Goal: Task Accomplishment & Management: Use online tool/utility

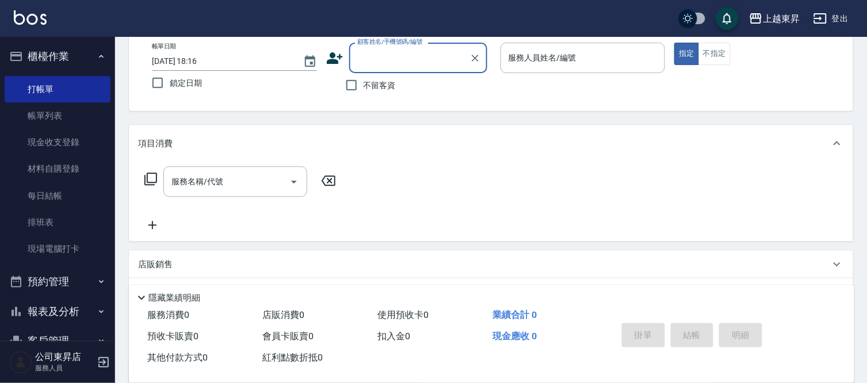
scroll to position [58, 0]
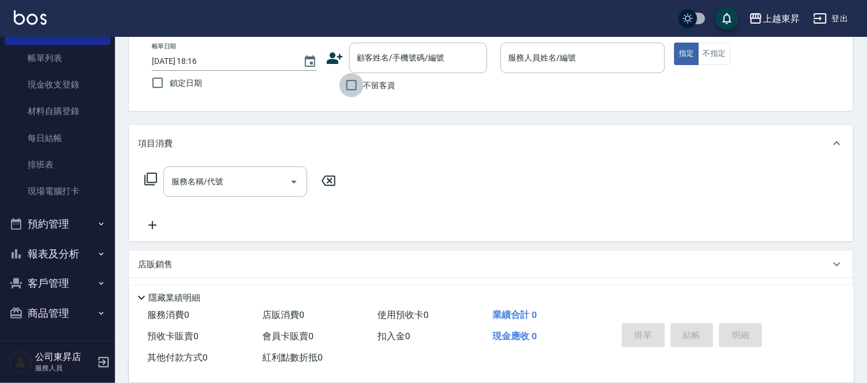
click at [355, 81] on input "不留客資" at bounding box center [352, 85] width 24 height 24
checkbox input "true"
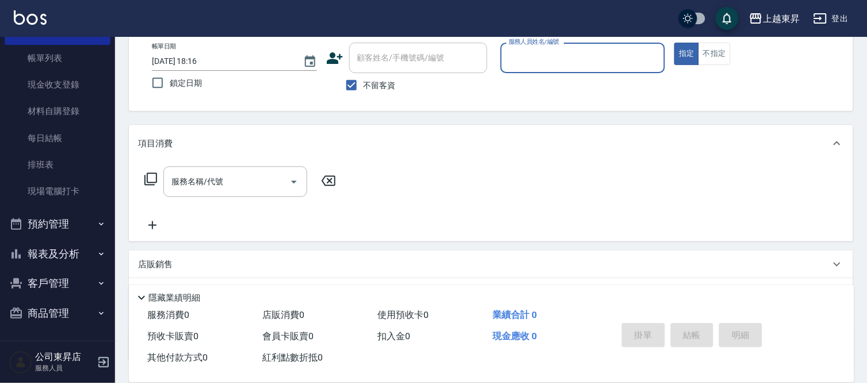
click at [547, 66] on input "服務人員姓名/編號" at bounding box center [583, 58] width 155 height 20
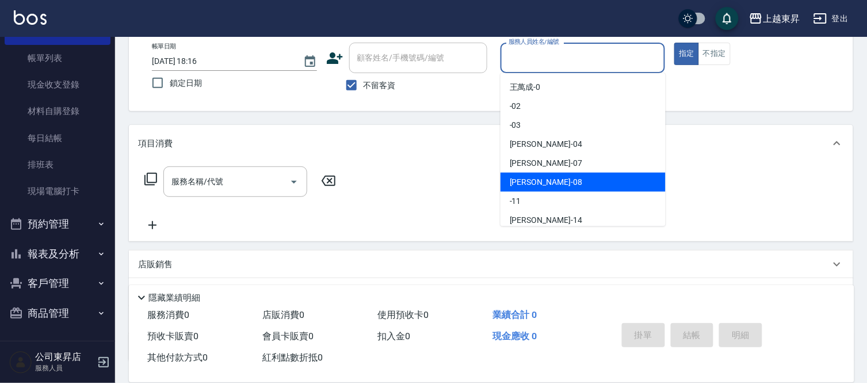
click at [537, 180] on span "[PERSON_NAME]-08" at bounding box center [546, 182] width 73 height 12
type input "[PERSON_NAME]-08"
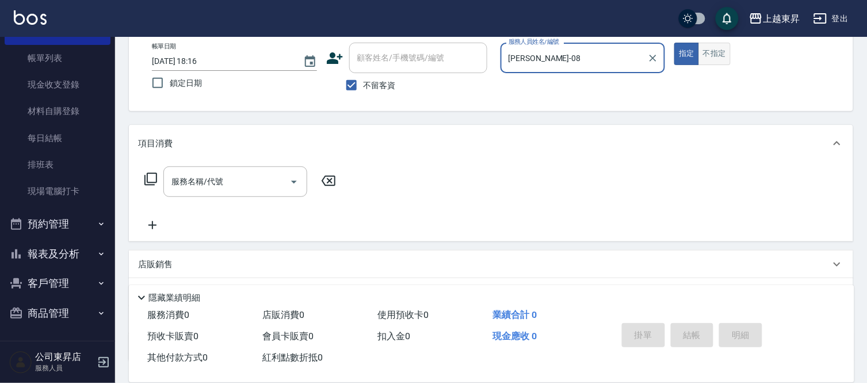
click at [711, 54] on button "不指定" at bounding box center [715, 54] width 32 height 22
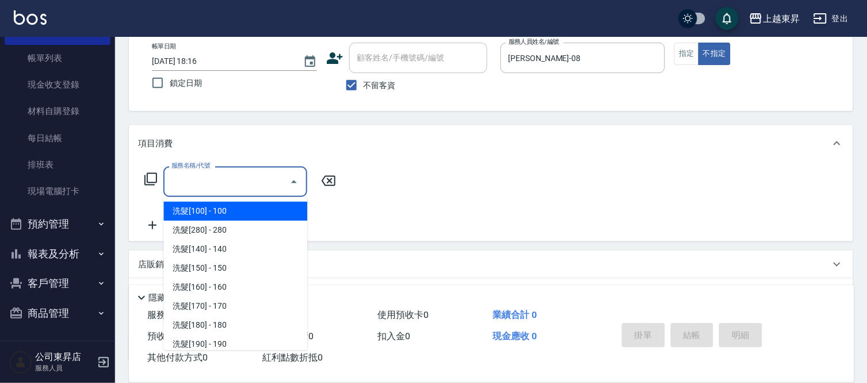
click at [219, 174] on input "服務名稱/代號" at bounding box center [227, 182] width 116 height 20
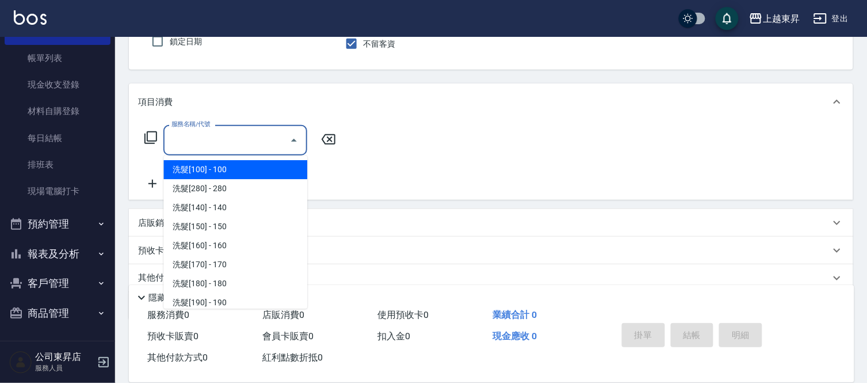
scroll to position [128, 0]
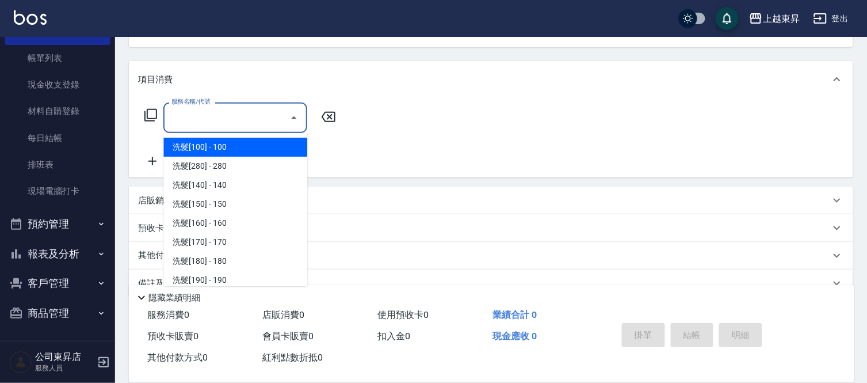
click at [199, 150] on span "洗髮[100] - 100" at bounding box center [235, 147] width 144 height 19
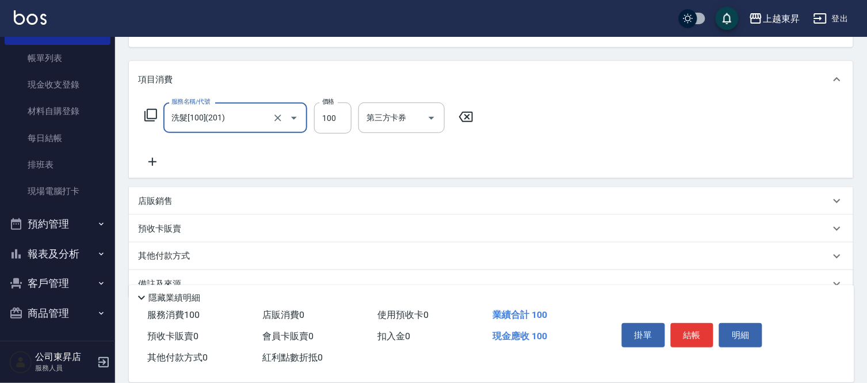
type input "洗髮[100](201)"
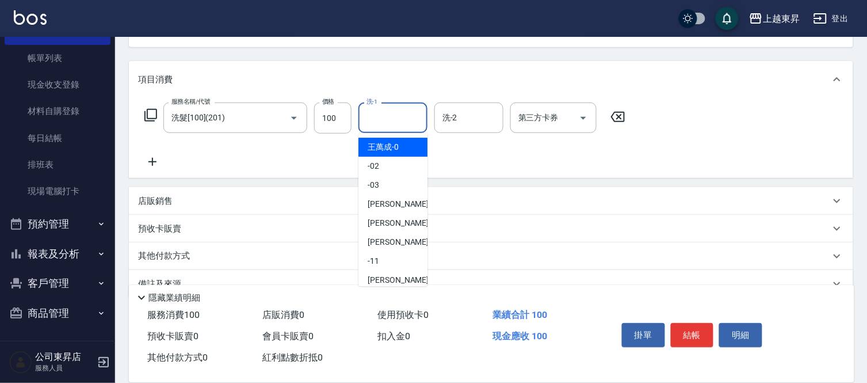
click at [387, 117] on input "洗-1" at bounding box center [393, 118] width 59 height 20
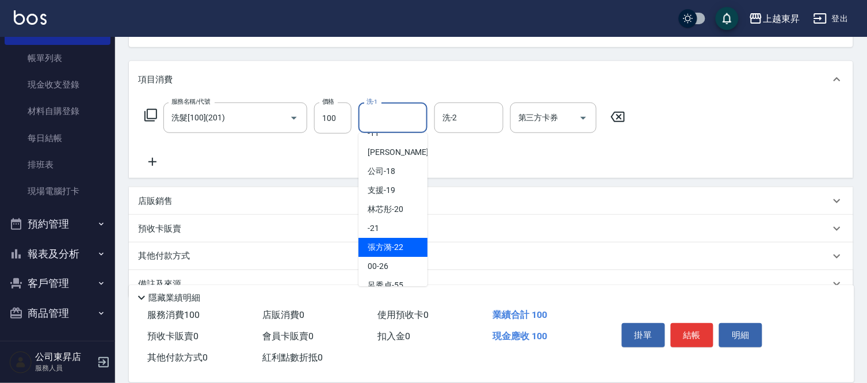
click at [394, 245] on span "[PERSON_NAME]-22" at bounding box center [386, 247] width 36 height 12
type input "[PERSON_NAME]-22"
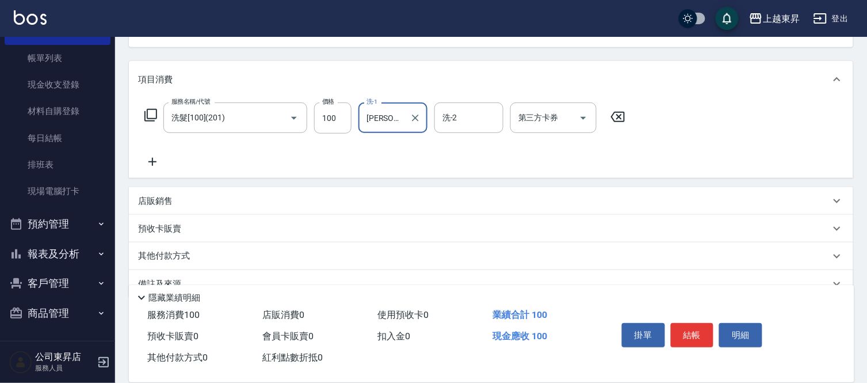
click at [154, 162] on icon at bounding box center [152, 162] width 8 height 8
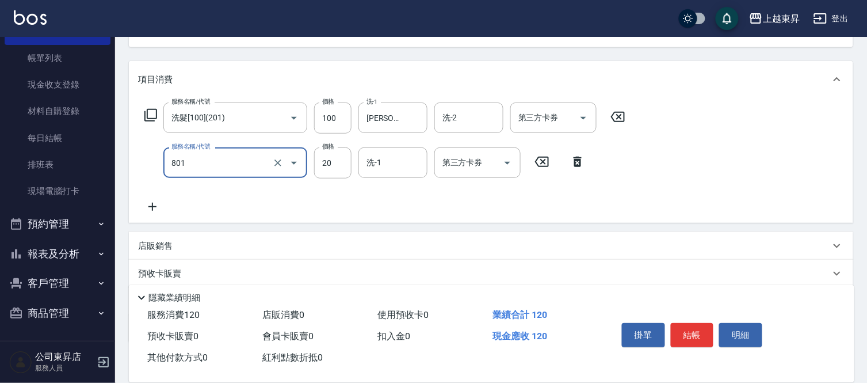
type input "潤絲(801)"
type input "30"
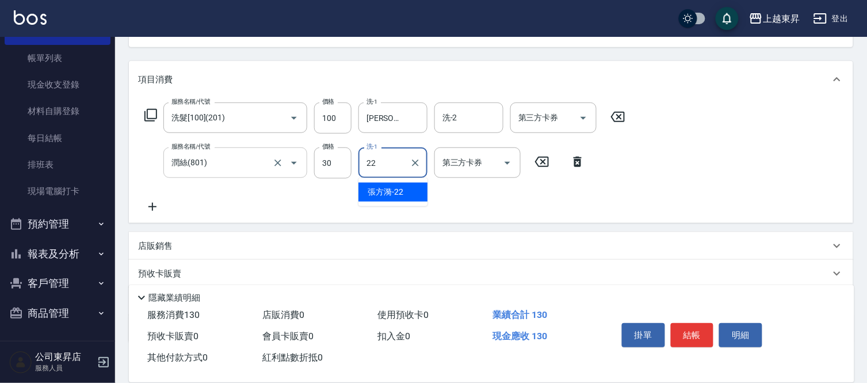
type input "[PERSON_NAME]-22"
click at [156, 205] on icon at bounding box center [152, 207] width 29 height 14
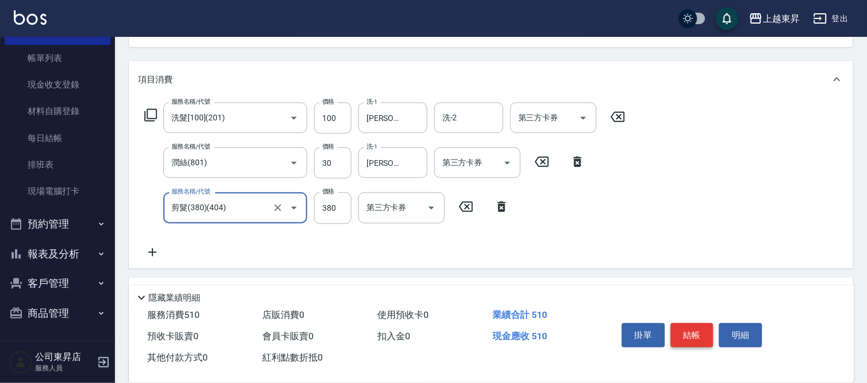
type input "剪髮(380)(404)"
click at [709, 327] on button "結帳" at bounding box center [692, 335] width 43 height 24
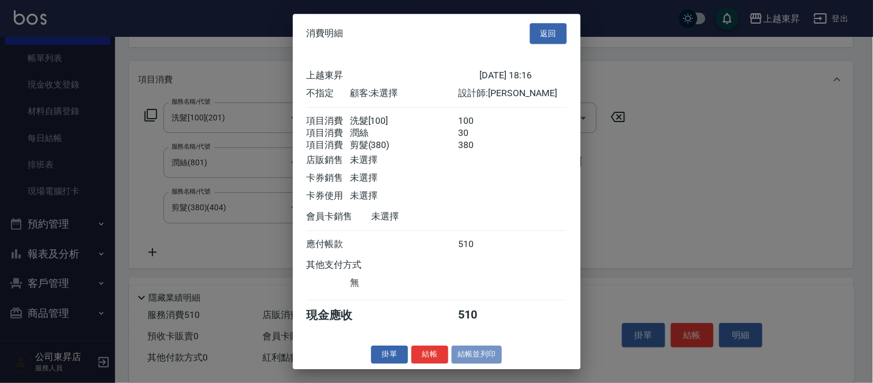
click at [477, 363] on button "結帳並列印" at bounding box center [477, 354] width 50 height 18
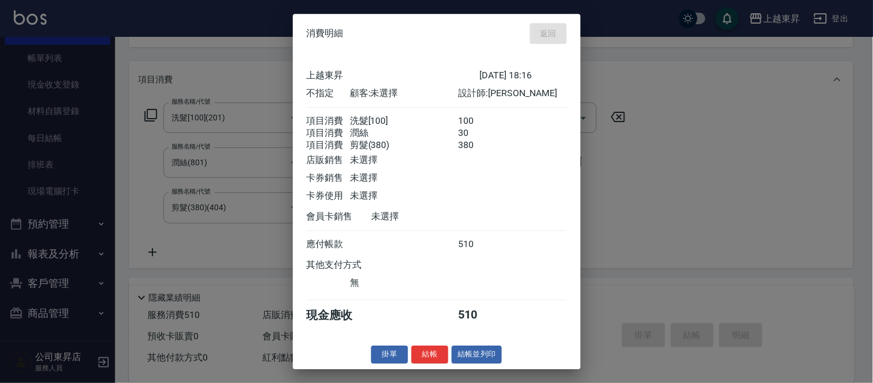
type input "[DATE] 18:56"
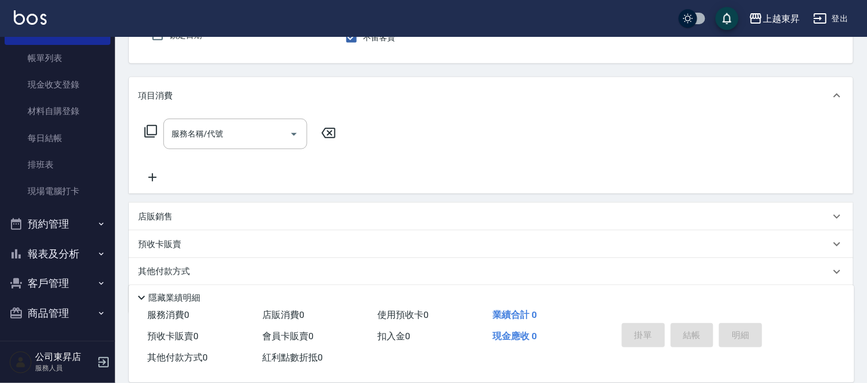
scroll to position [48, 0]
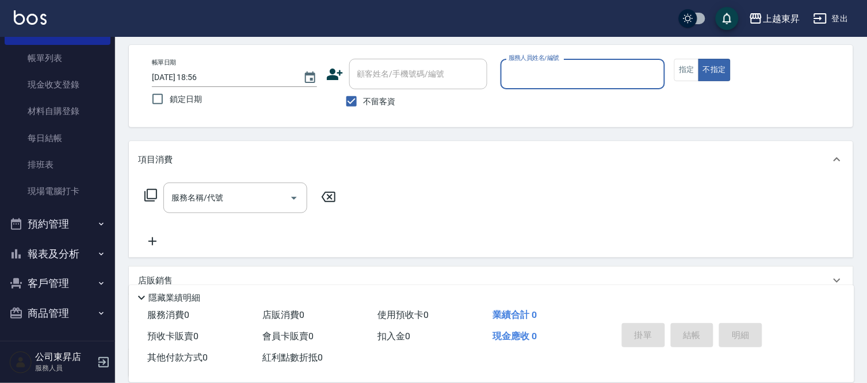
click at [554, 70] on input "服務人員姓名/編號" at bounding box center [583, 74] width 155 height 20
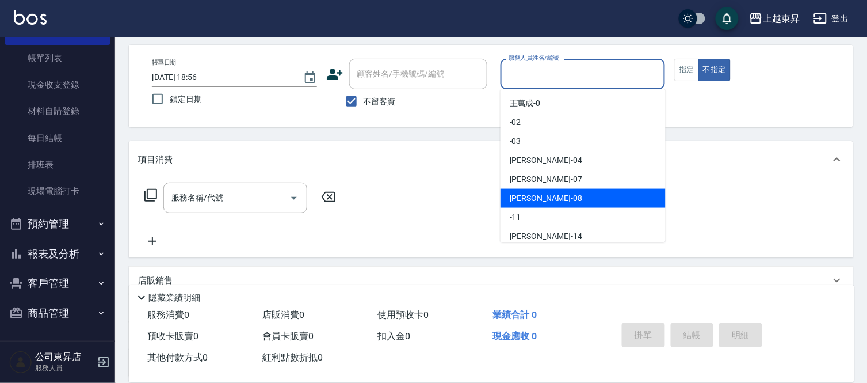
click at [555, 199] on div "[PERSON_NAME]-08" at bounding box center [583, 198] width 165 height 19
type input "[PERSON_NAME]-08"
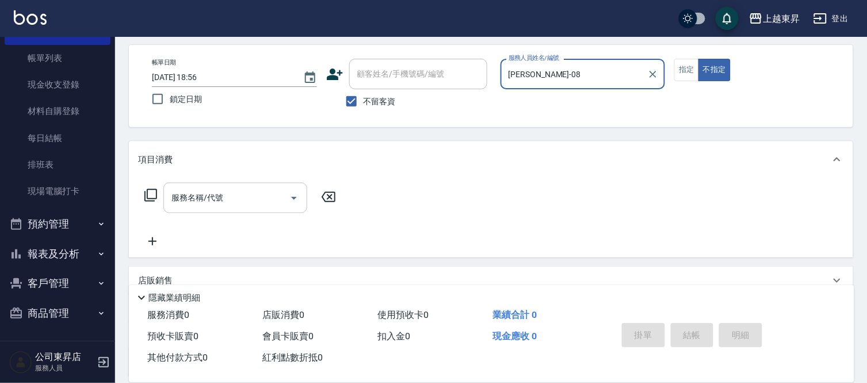
click at [257, 196] on input "服務名稱/代號" at bounding box center [227, 198] width 116 height 20
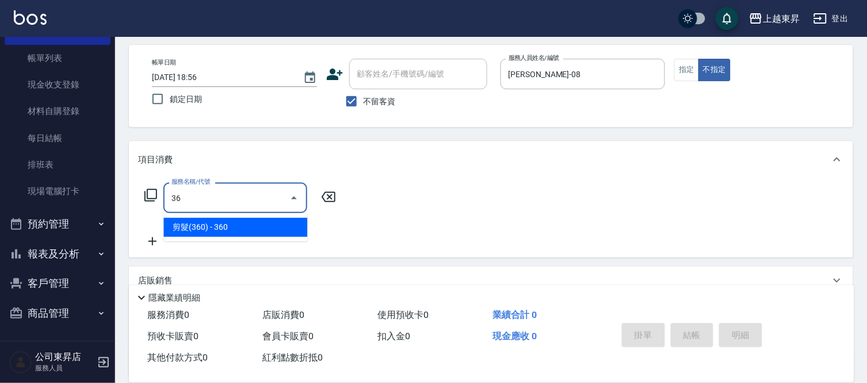
click at [220, 218] on span "剪髮(360) - 360" at bounding box center [235, 227] width 144 height 19
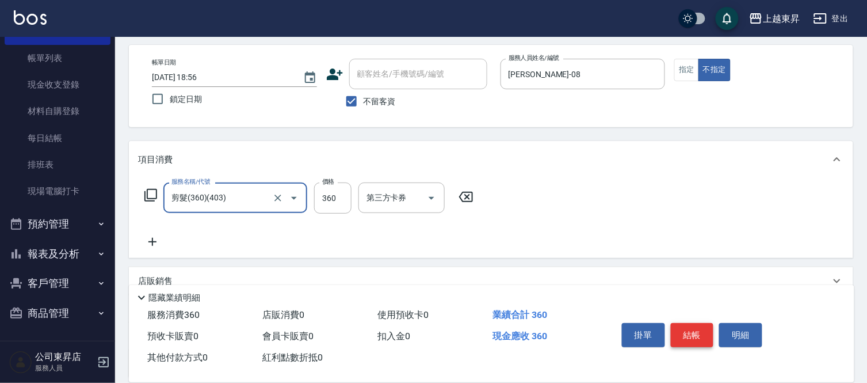
type input "剪髮(360)(403)"
click at [683, 334] on button "結帳" at bounding box center [692, 335] width 43 height 24
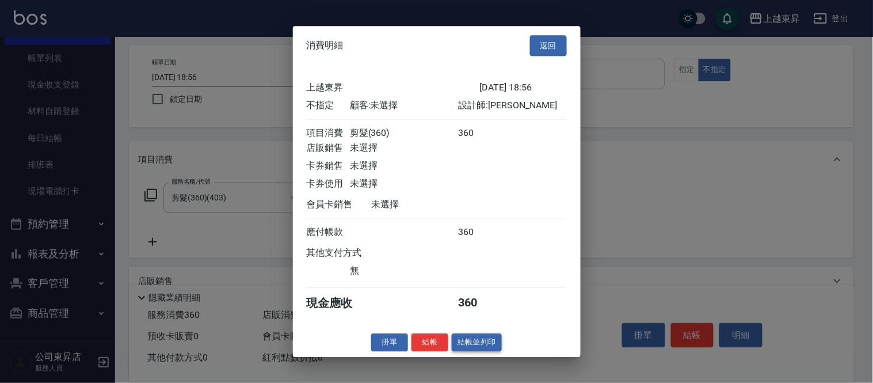
click at [482, 345] on button "結帳並列印" at bounding box center [477, 342] width 50 height 18
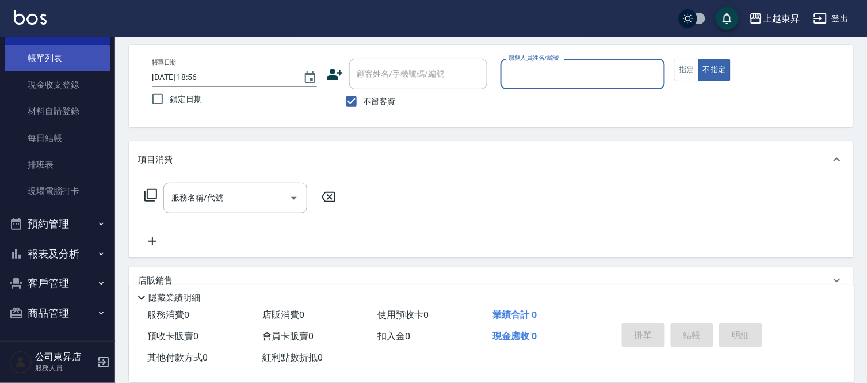
click at [29, 62] on link "帳單列表" at bounding box center [58, 58] width 106 height 26
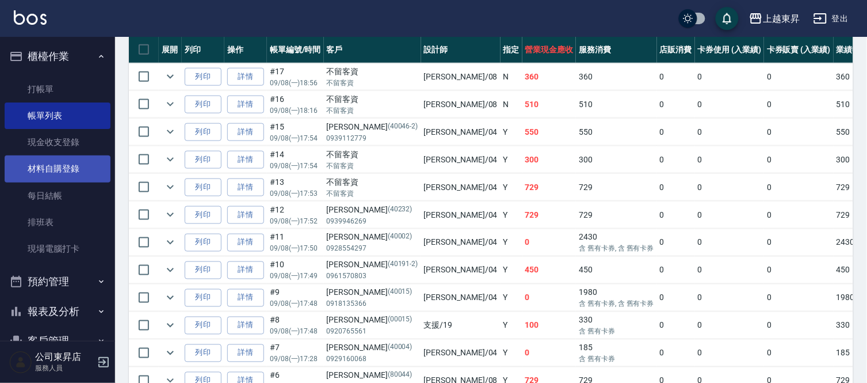
scroll to position [256, 0]
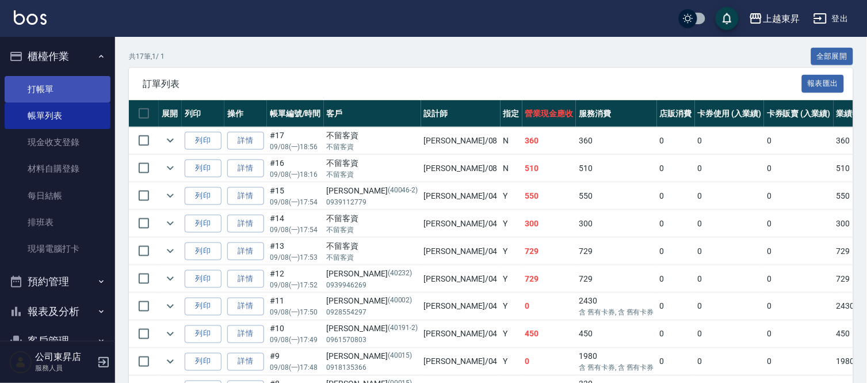
click at [46, 83] on link "打帳單" at bounding box center [58, 89] width 106 height 26
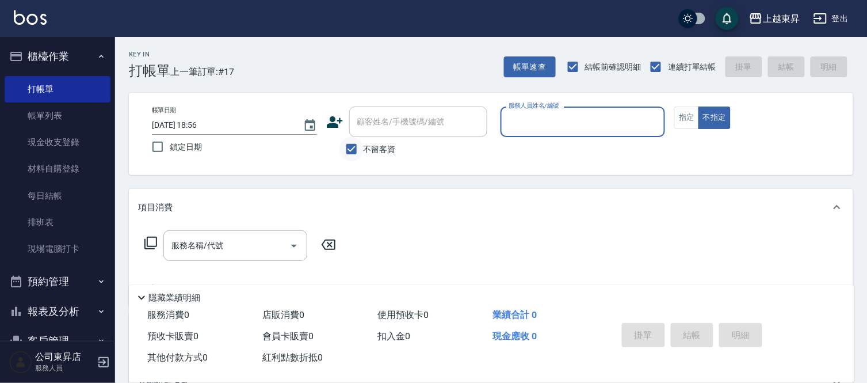
click at [357, 148] on input "不留客資" at bounding box center [352, 149] width 24 height 24
checkbox input "false"
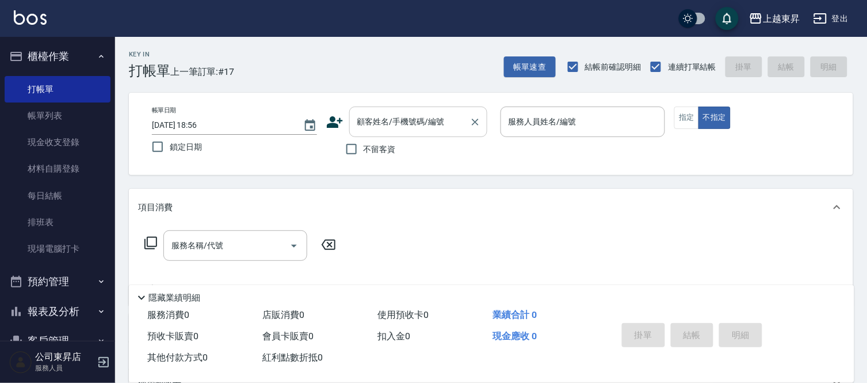
click at [390, 134] on div "顧客姓名/手機號碼/編號" at bounding box center [418, 121] width 138 height 31
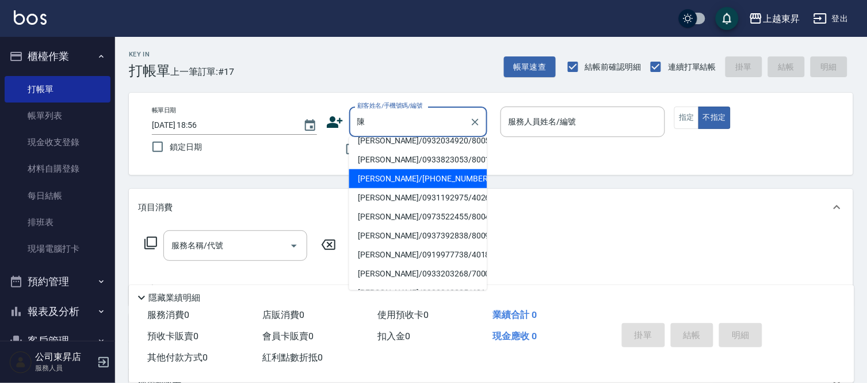
scroll to position [128, 0]
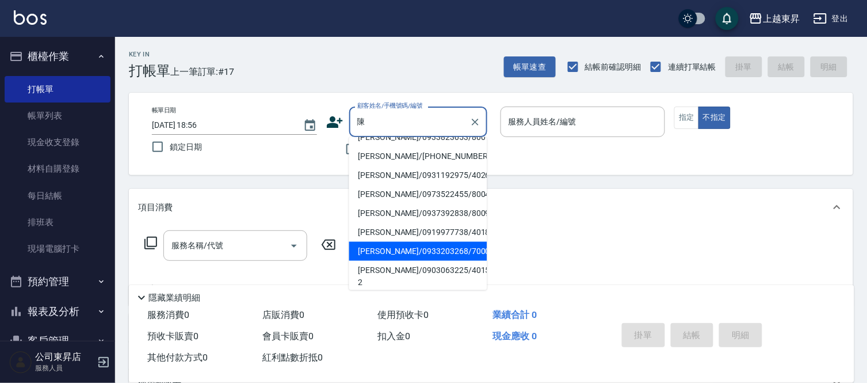
click at [390, 128] on li "[PERSON_NAME]/0932034920/80052" at bounding box center [418, 118] width 138 height 19
type input "[PERSON_NAME]/0932034920/80052"
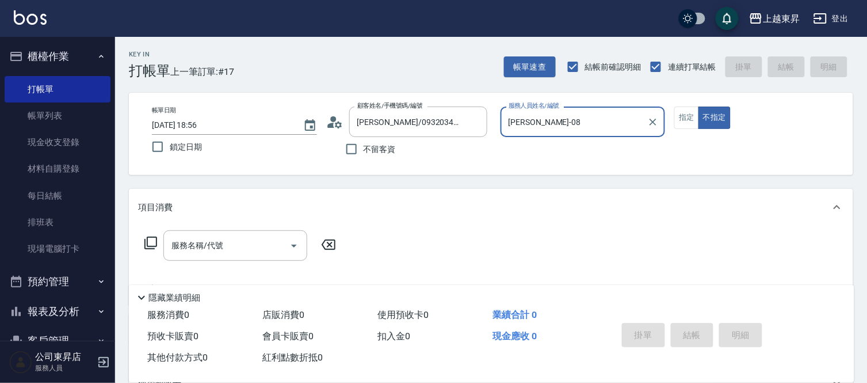
type input "[PERSON_NAME]-08"
click at [393, 120] on input "[PERSON_NAME]/0932034920/80052" at bounding box center [410, 122] width 111 height 20
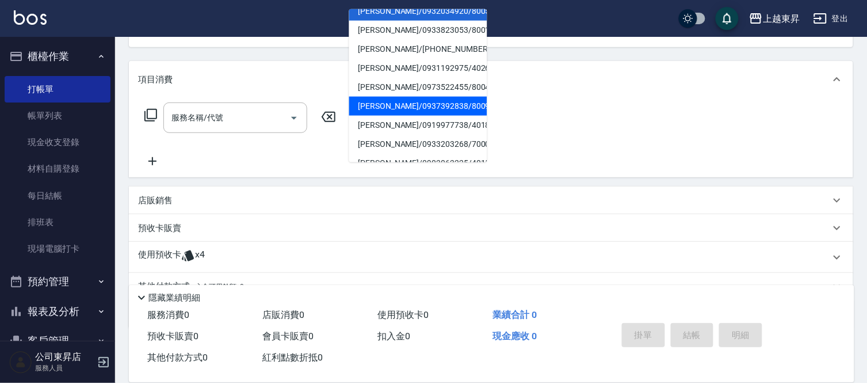
scroll to position [171, 0]
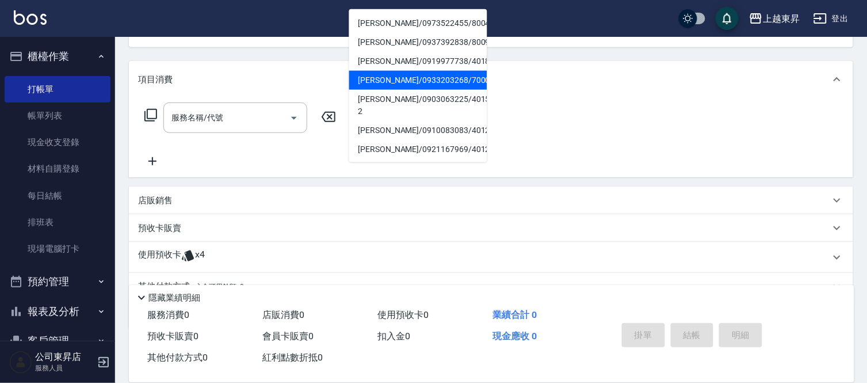
click at [393, 78] on li "[PERSON_NAME]/0933203268/70006" at bounding box center [418, 80] width 138 height 19
type input "[PERSON_NAME]/0933203268/70006"
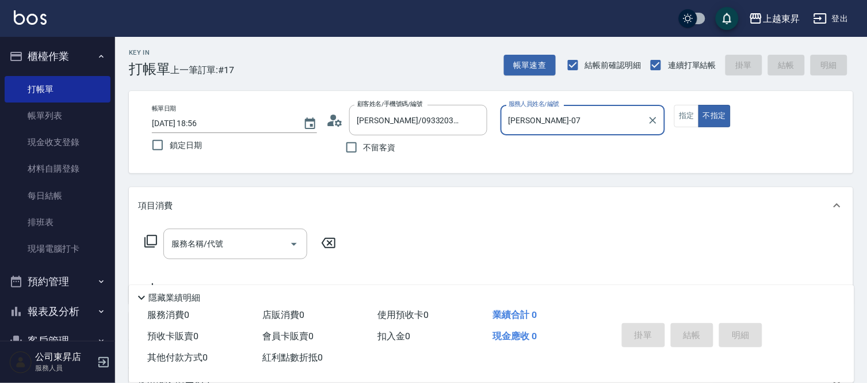
scroll to position [0, 0]
click at [567, 122] on input "[PERSON_NAME]-07" at bounding box center [575, 122] width 138 height 20
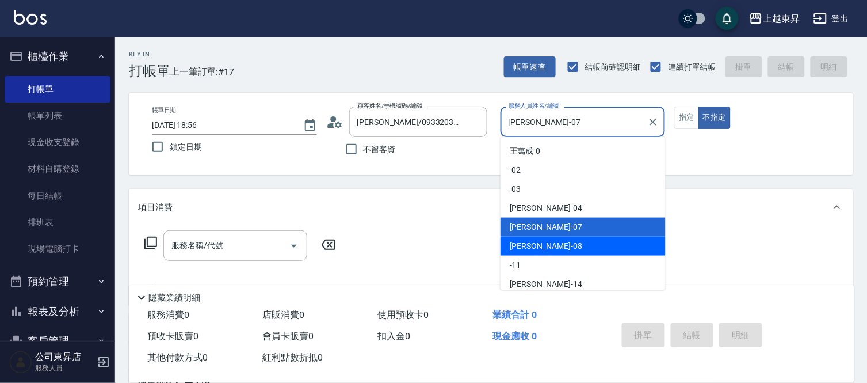
click at [536, 246] on span "[PERSON_NAME]-08" at bounding box center [546, 246] width 73 height 12
type input "[PERSON_NAME]-08"
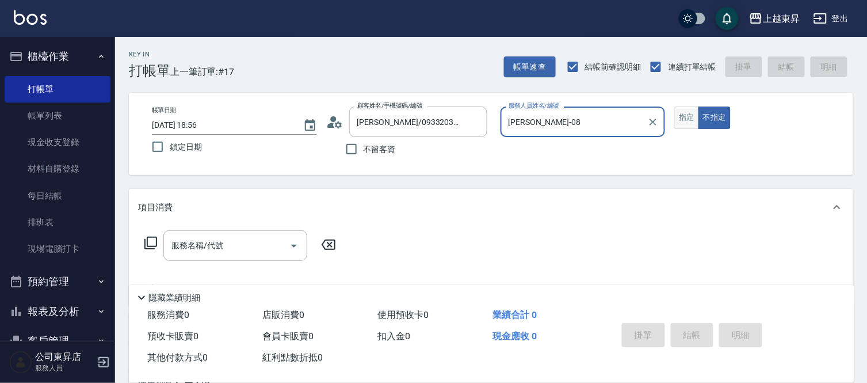
click at [682, 113] on button "指定" at bounding box center [687, 117] width 25 height 22
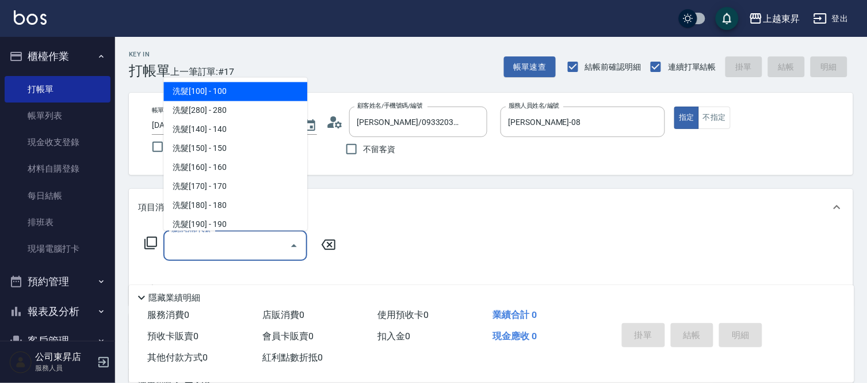
click at [249, 254] on input "服務名稱/代號" at bounding box center [227, 245] width 116 height 20
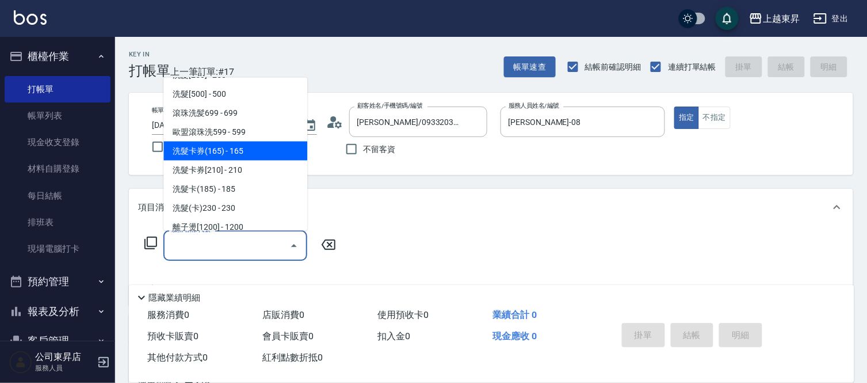
scroll to position [256, 0]
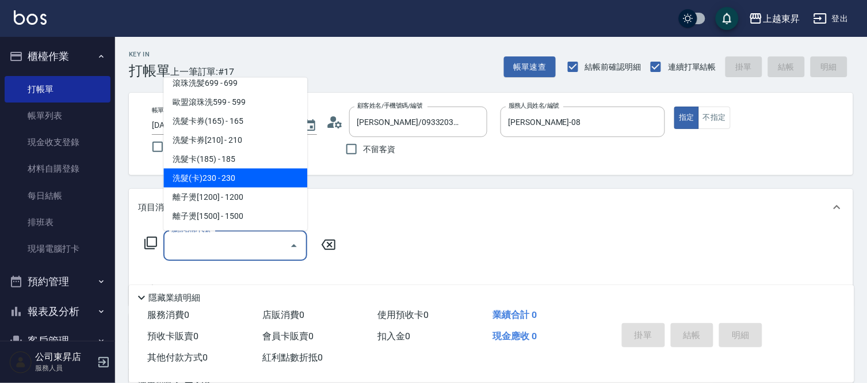
click at [237, 182] on span "洗髮(卡)230 - 230" at bounding box center [235, 178] width 144 height 19
type input "洗髮(卡)230(224)"
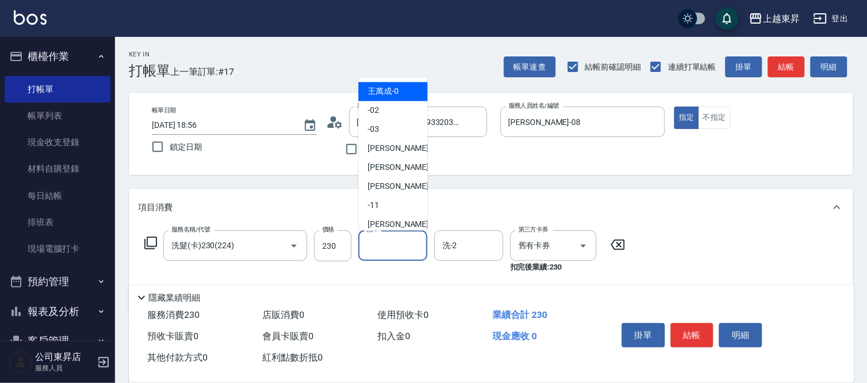
click at [407, 250] on input "洗-1" at bounding box center [393, 245] width 59 height 20
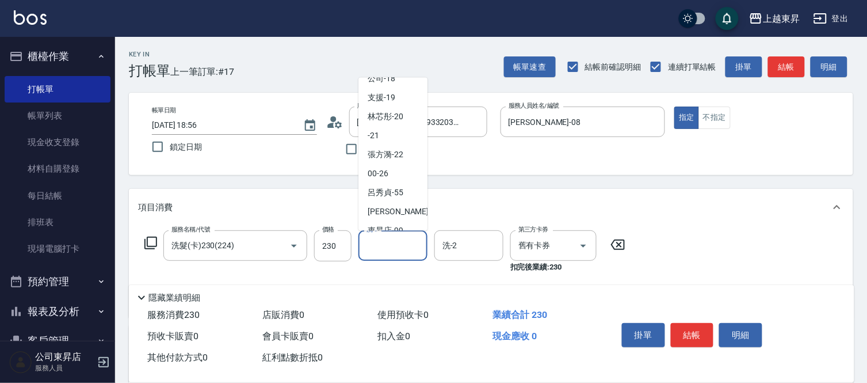
scroll to position [178, 0]
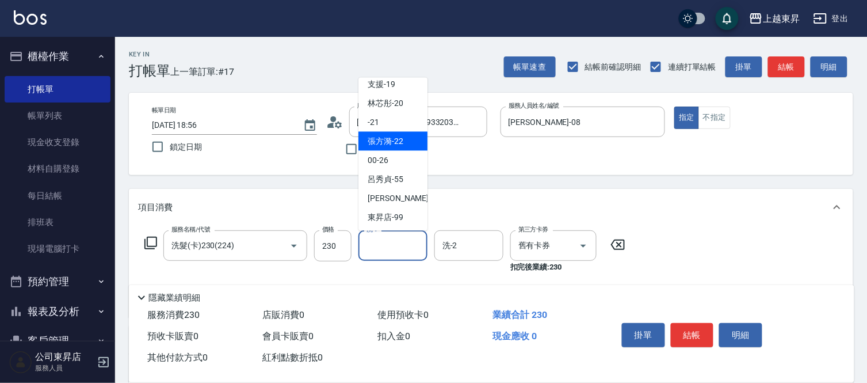
click at [389, 144] on span "[PERSON_NAME]-22" at bounding box center [386, 141] width 36 height 12
type input "[PERSON_NAME]-22"
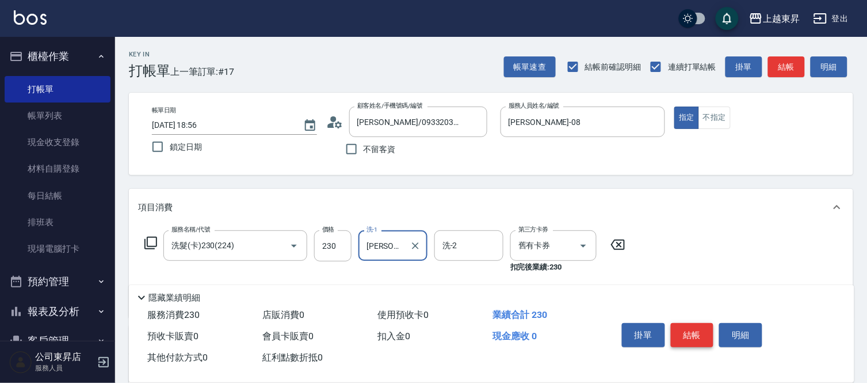
click at [691, 329] on button "結帳" at bounding box center [692, 335] width 43 height 24
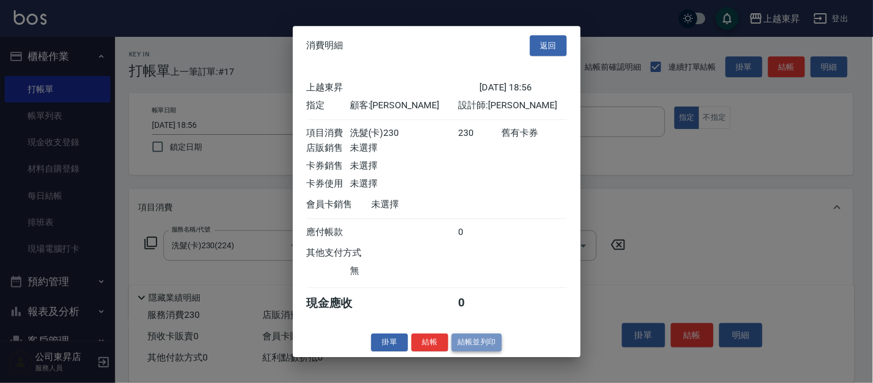
click at [473, 349] on button "結帳並列印" at bounding box center [477, 342] width 50 height 18
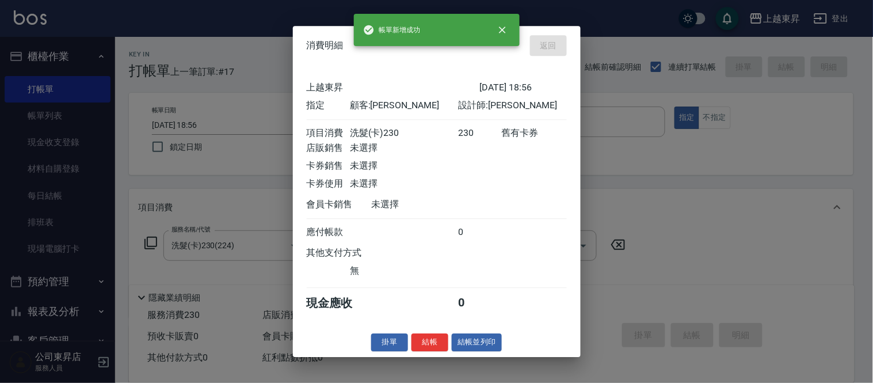
type input "[DATE] 19:08"
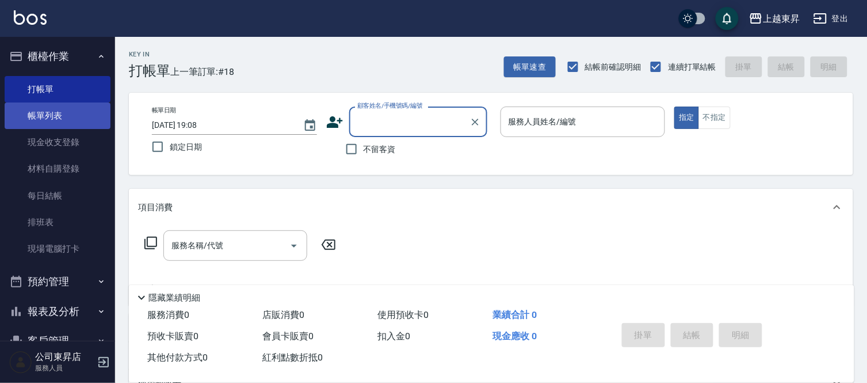
click at [37, 116] on link "帳單列表" at bounding box center [58, 115] width 106 height 26
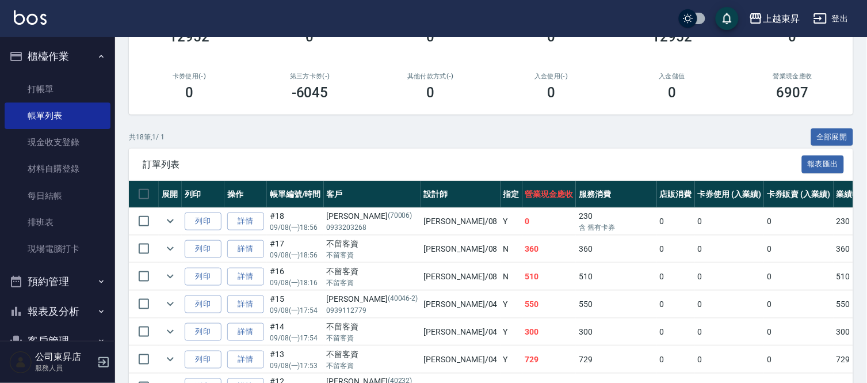
scroll to position [170, 0]
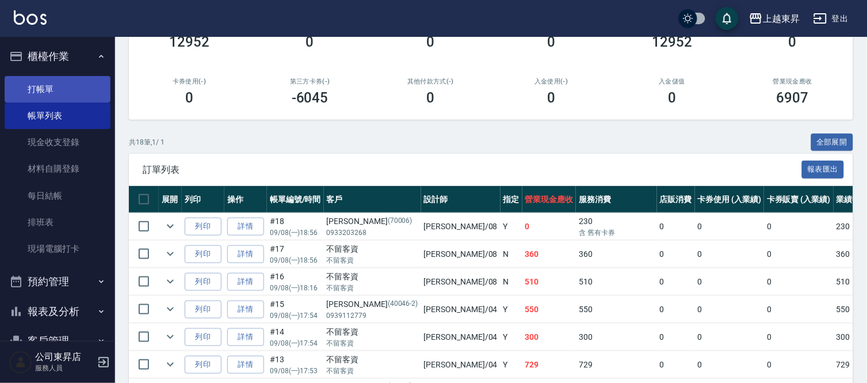
click at [46, 85] on link "打帳單" at bounding box center [58, 89] width 106 height 26
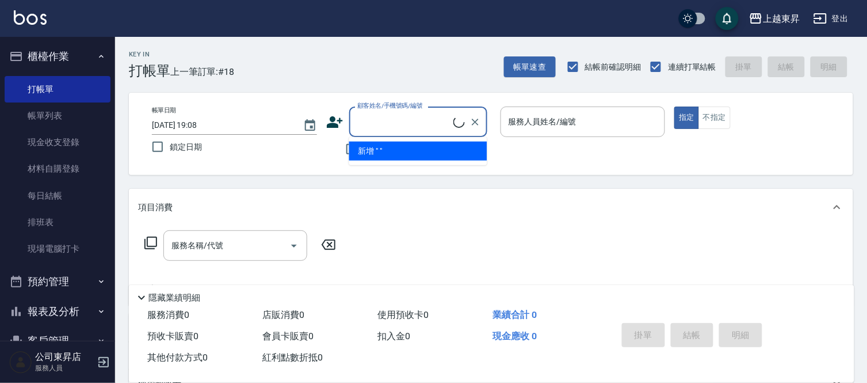
type input "痣[PERSON_NAME]/0910519157/40235"
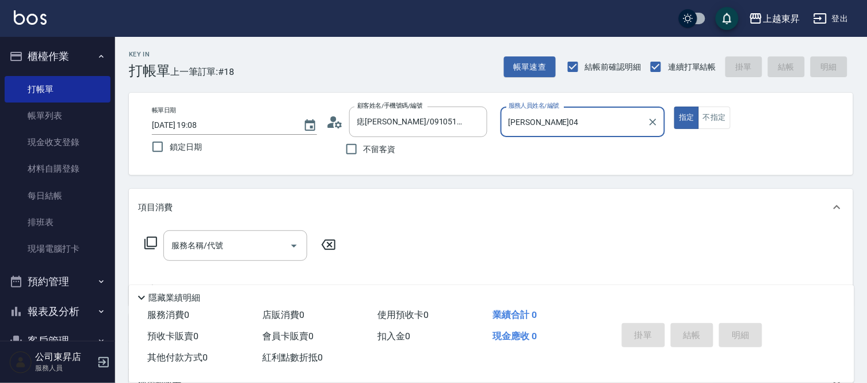
type input "[PERSON_NAME]04"
click at [474, 124] on icon "Clear" at bounding box center [476, 122] width 12 height 12
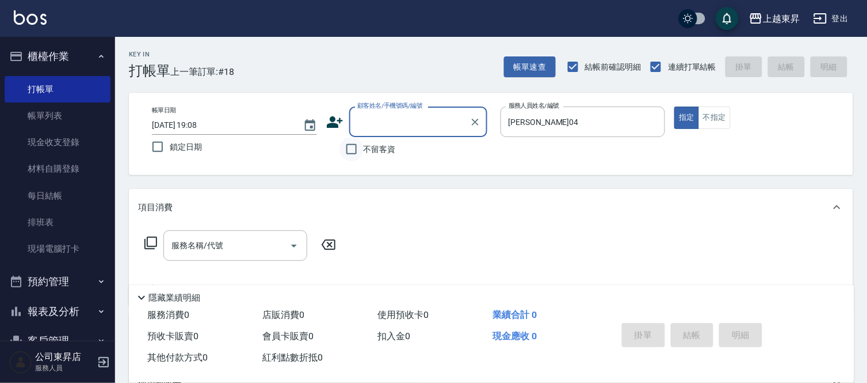
click at [357, 150] on input "不留客資" at bounding box center [352, 149] width 24 height 24
checkbox input "true"
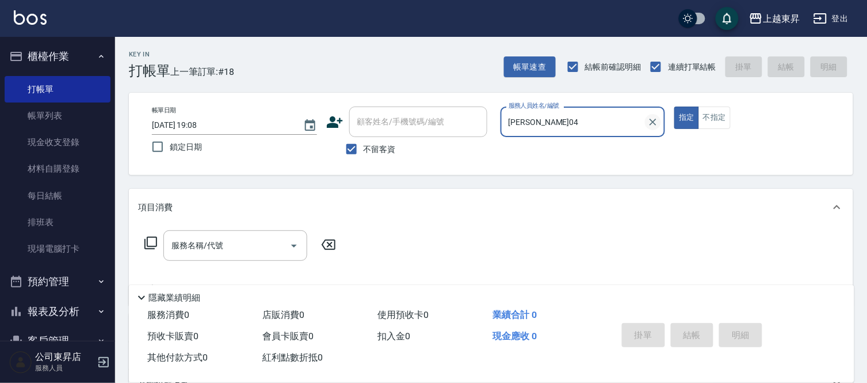
click at [654, 116] on icon "Clear" at bounding box center [653, 122] width 12 height 12
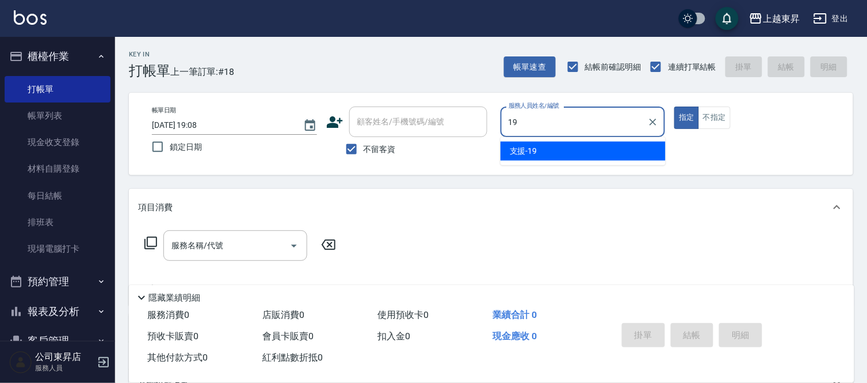
type input "支援-19"
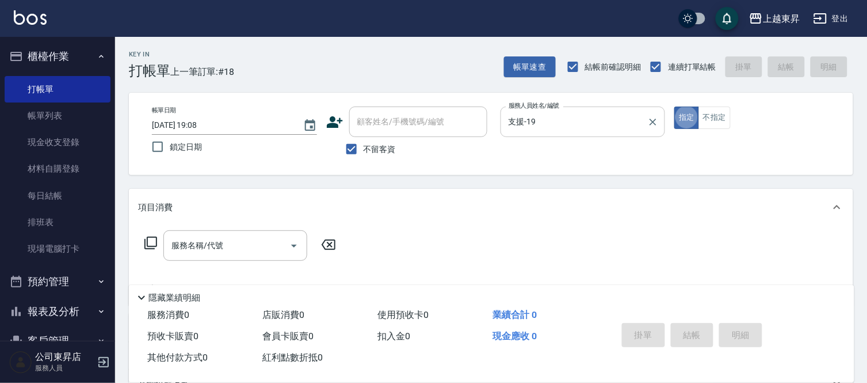
type button "true"
drag, startPoint x: 725, startPoint y: 117, endPoint x: 723, endPoint y: 123, distance: 6.6
click at [726, 117] on button "不指定" at bounding box center [715, 117] width 32 height 22
drag, startPoint x: 170, startPoint y: 239, endPoint x: 187, endPoint y: 245, distance: 17.5
click at [180, 243] on div "服務名稱/代號 服務名稱/代號" at bounding box center [235, 245] width 144 height 31
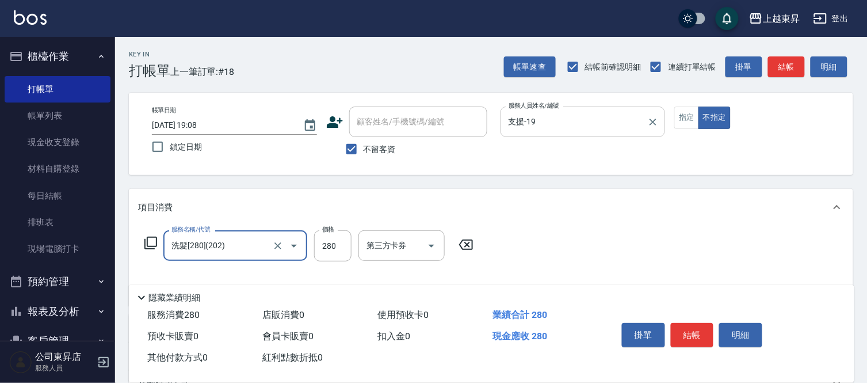
type input "洗髮[280](202)"
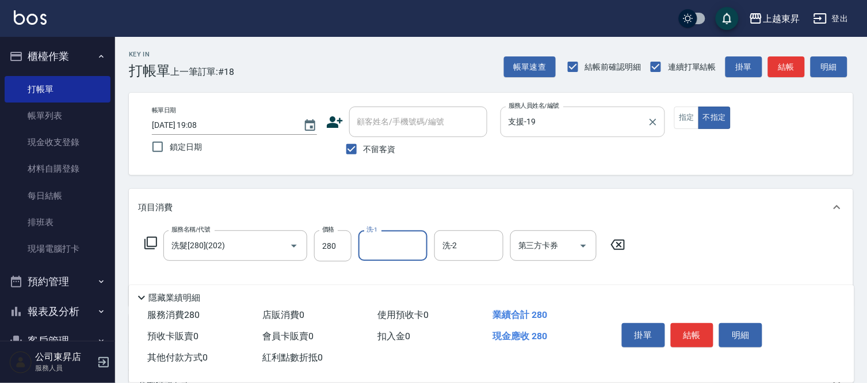
type input "5"
type input "林芯彤-20"
type input "潤絲(801)"
type input "30"
type input "林芯彤-20"
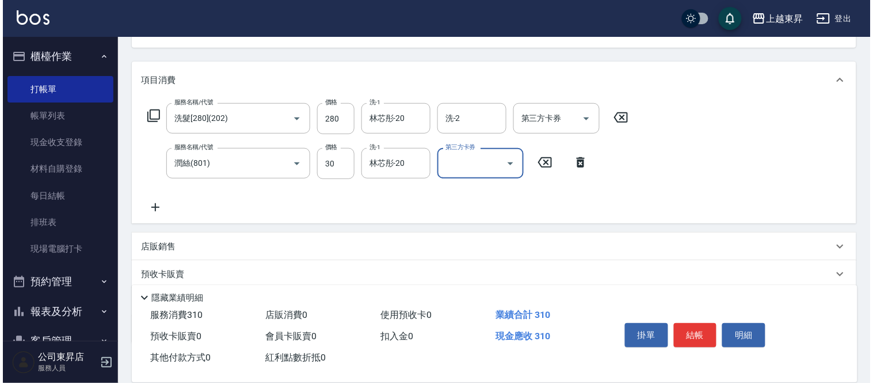
scroll to position [128, 0]
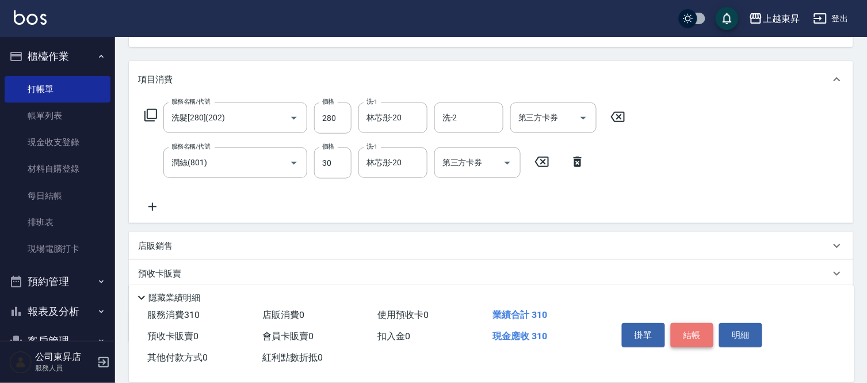
click at [697, 330] on button "結帳" at bounding box center [692, 335] width 43 height 24
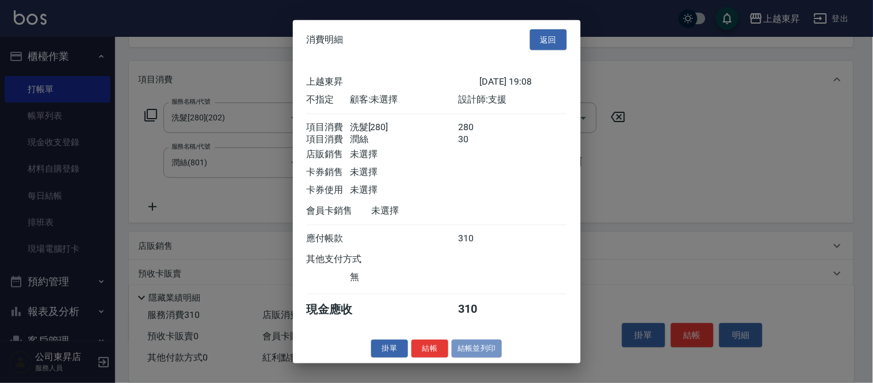
click at [500, 357] on button "結帳並列印" at bounding box center [477, 349] width 50 height 18
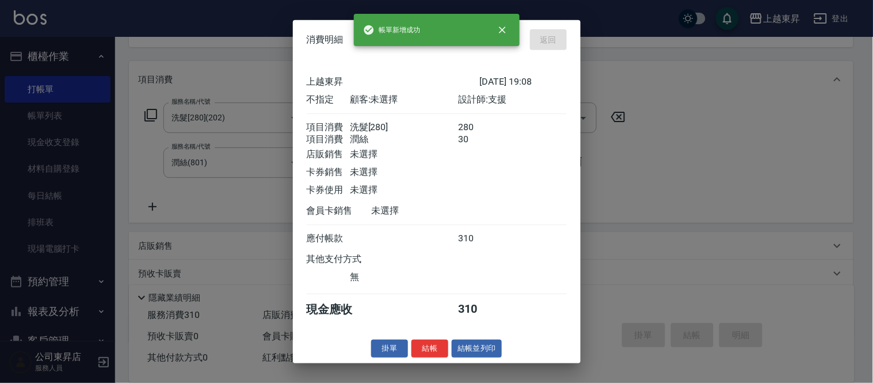
type input "[DATE] 19:11"
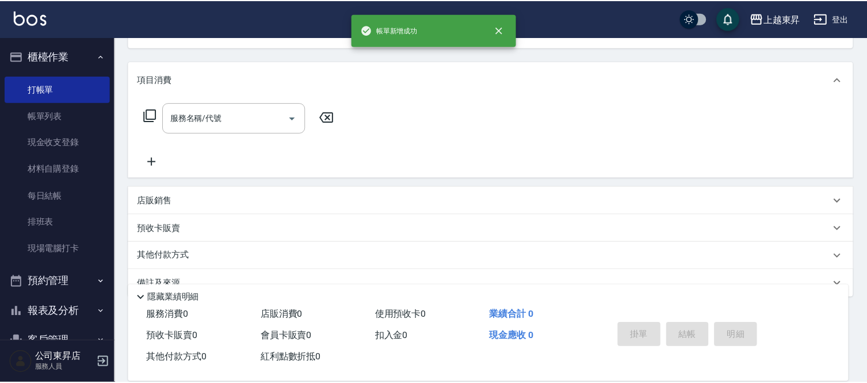
scroll to position [112, 0]
